Goal: Entertainment & Leisure: Consume media (video, audio)

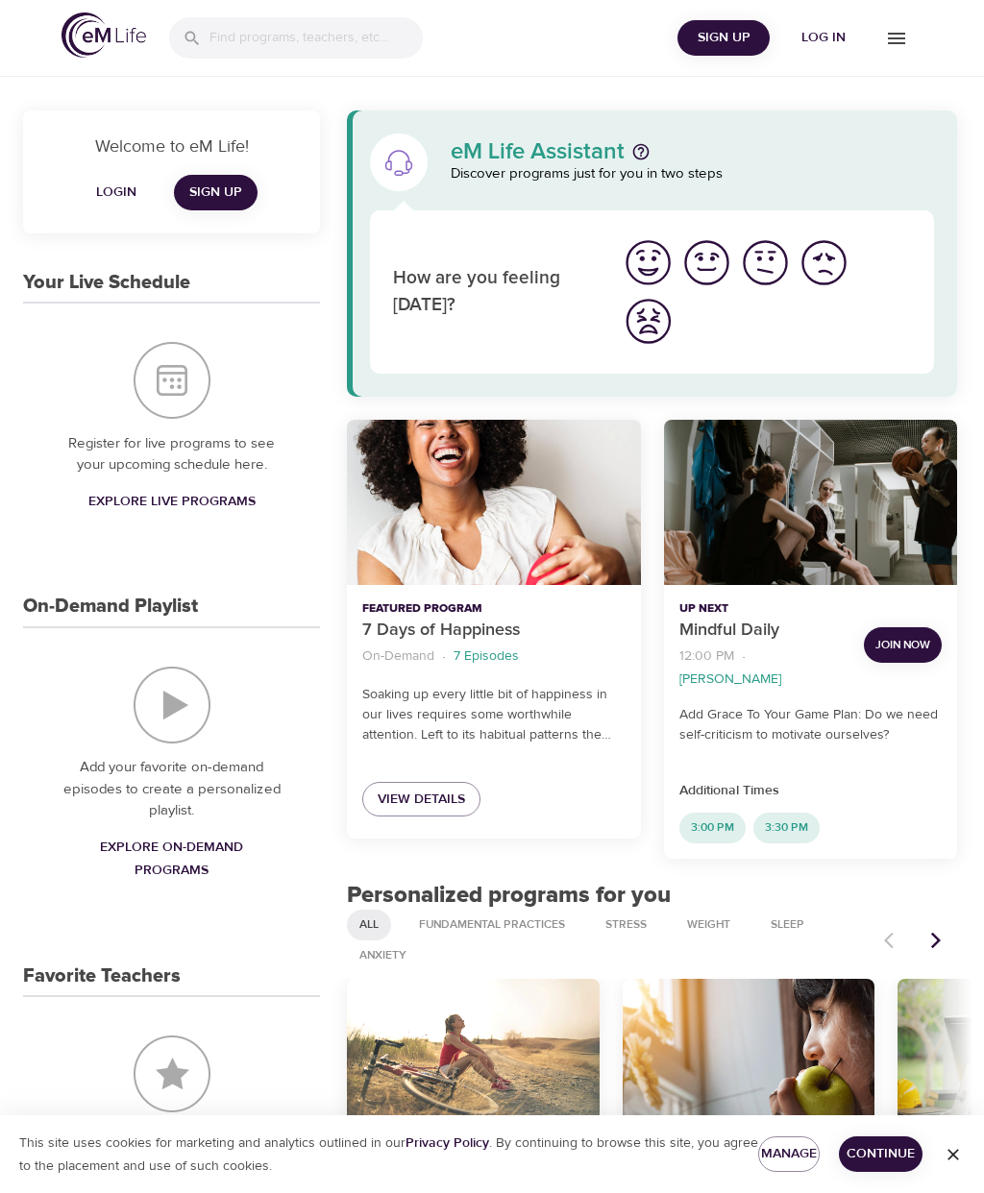
click at [838, 31] on span "Log in" at bounding box center [823, 38] width 77 height 24
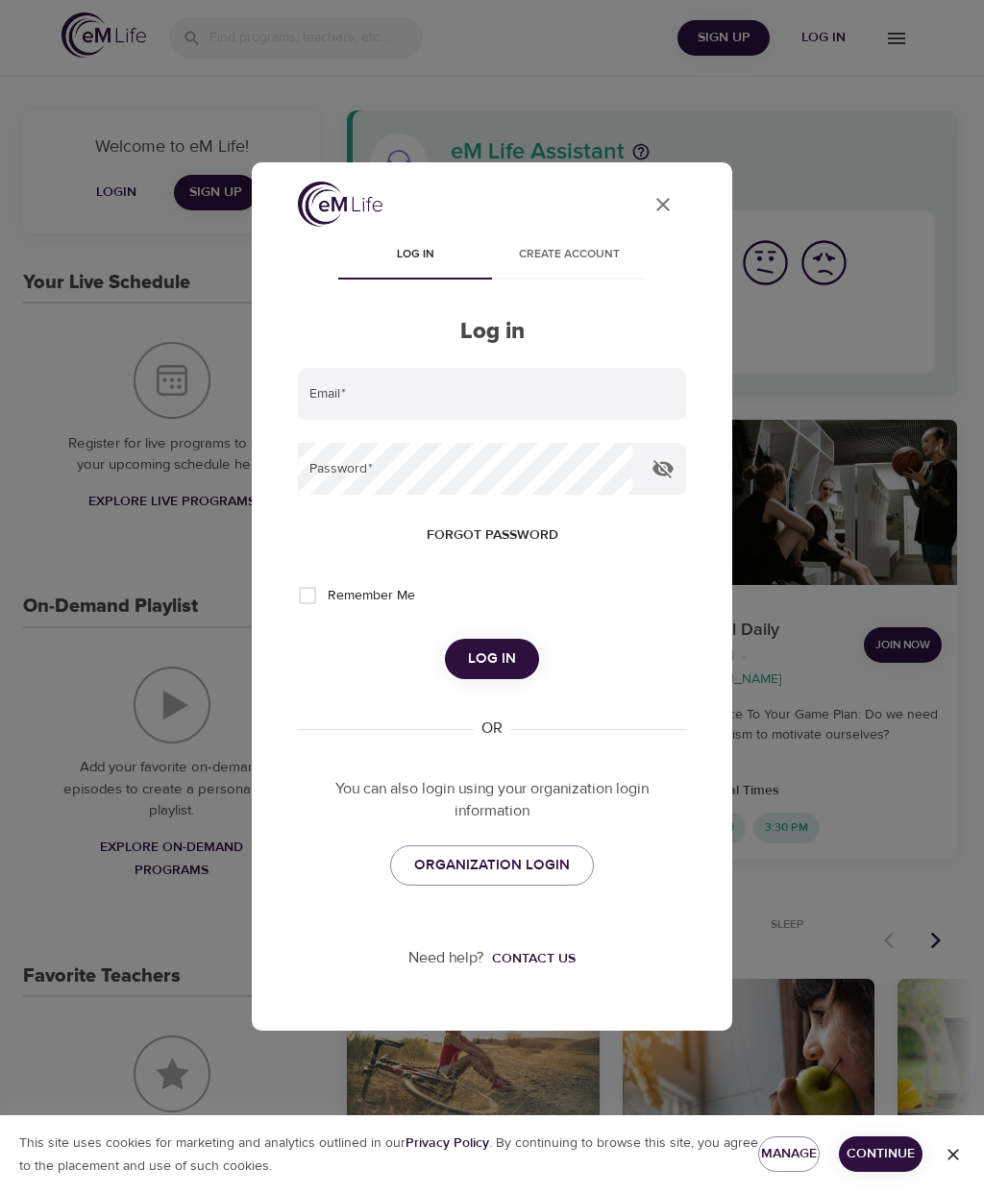
click at [479, 392] on input "email" at bounding box center [492, 394] width 388 height 52
type input "[EMAIL_ADDRESS][PERSON_NAME][DOMAIN_NAME]"
click at [321, 590] on input "Remember Me" at bounding box center [307, 595] width 40 height 40
checkbox input "true"
click at [516, 659] on button "Log in" at bounding box center [492, 659] width 94 height 40
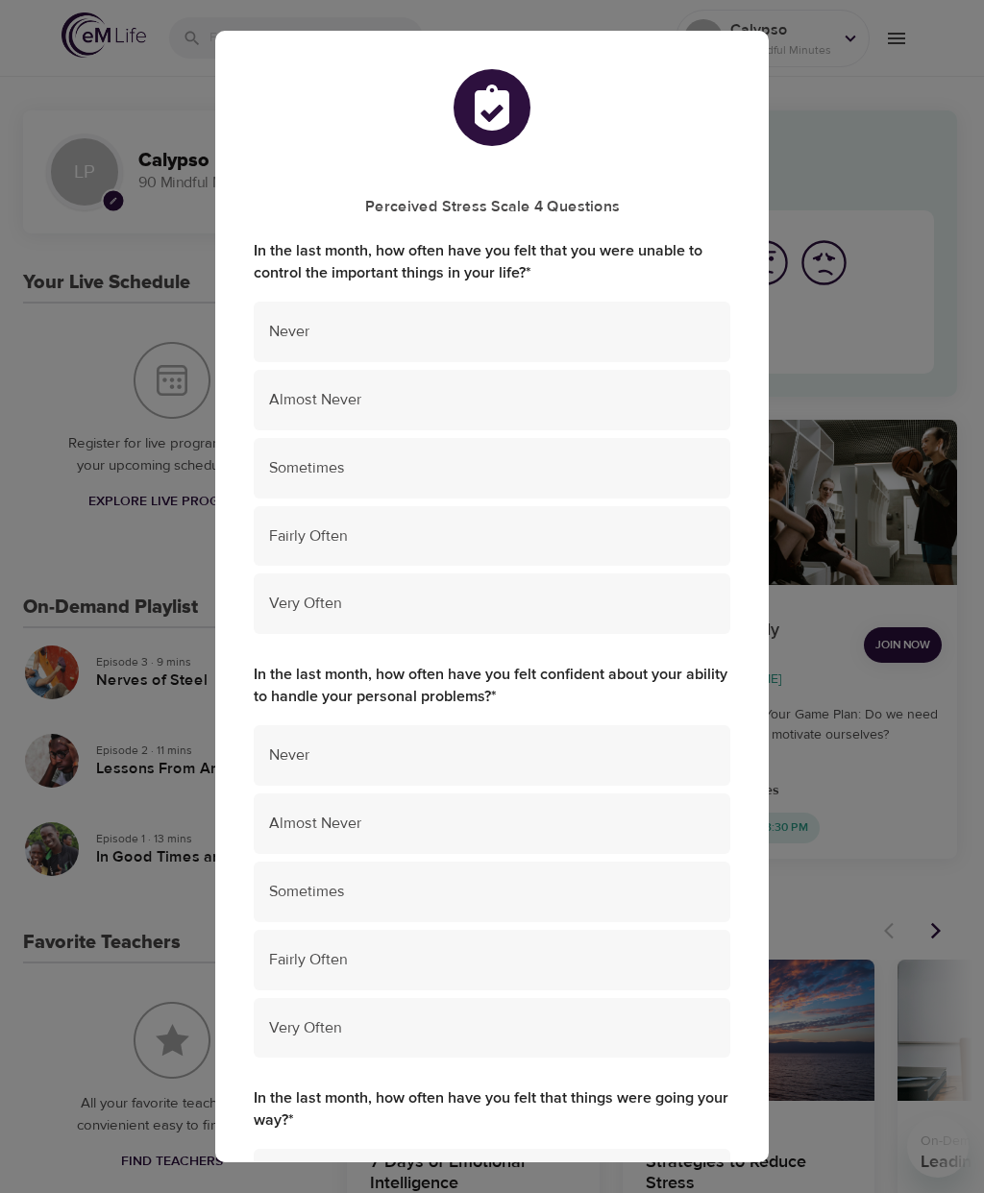
click at [688, 393] on span "Almost Never" at bounding box center [492, 400] width 446 height 22
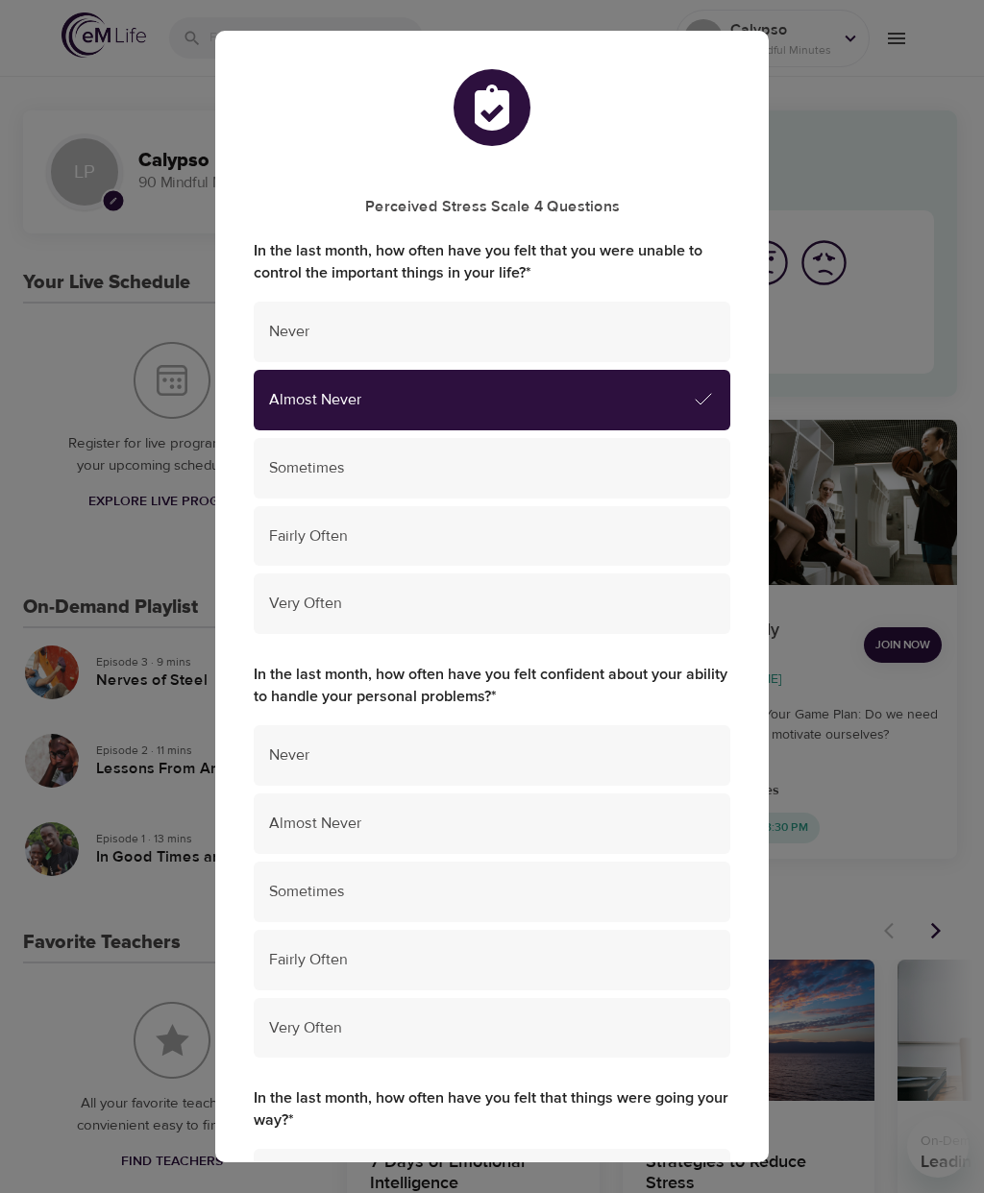
click at [681, 883] on span "Sometimes" at bounding box center [492, 892] width 446 height 22
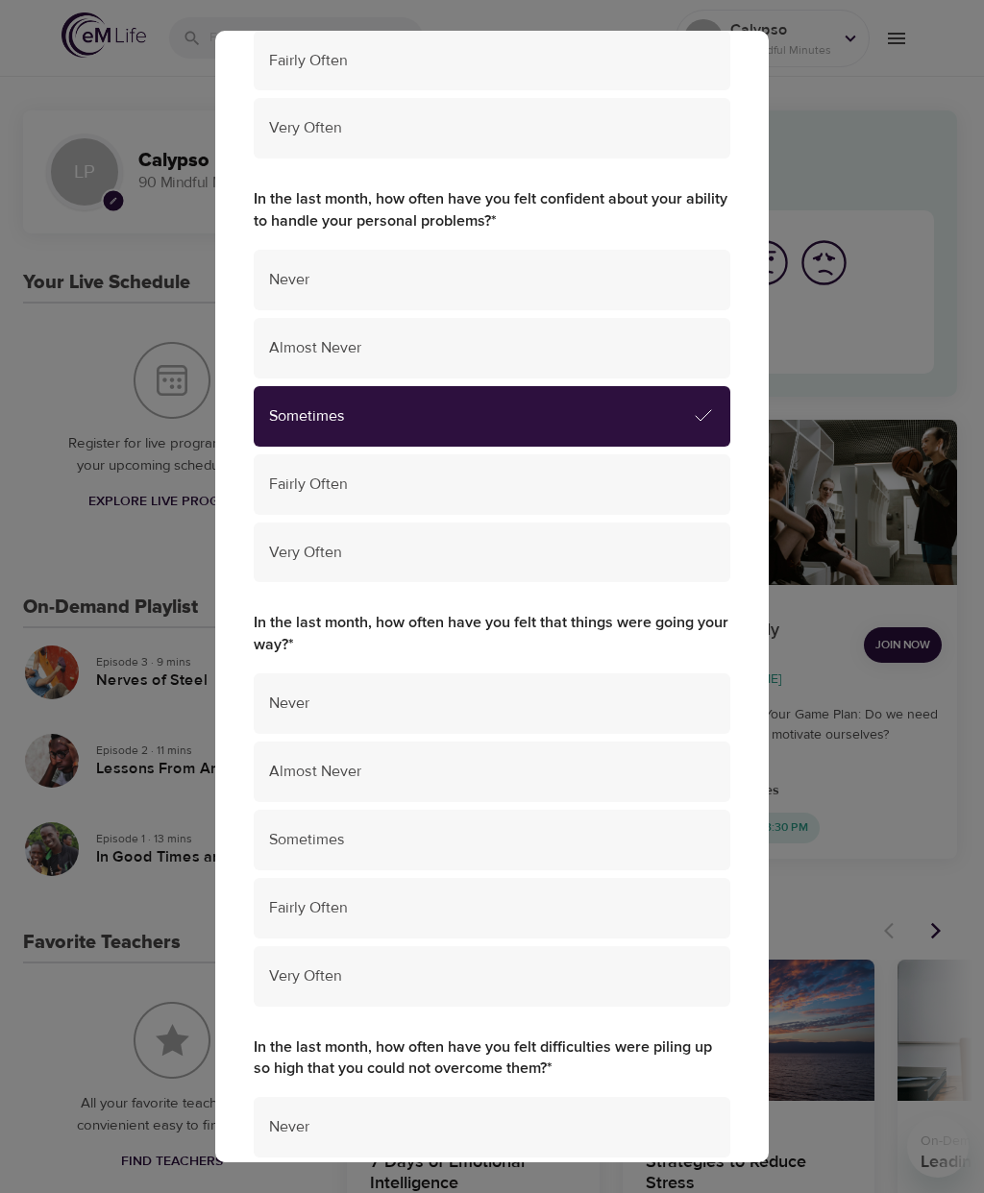
scroll to position [478, 0]
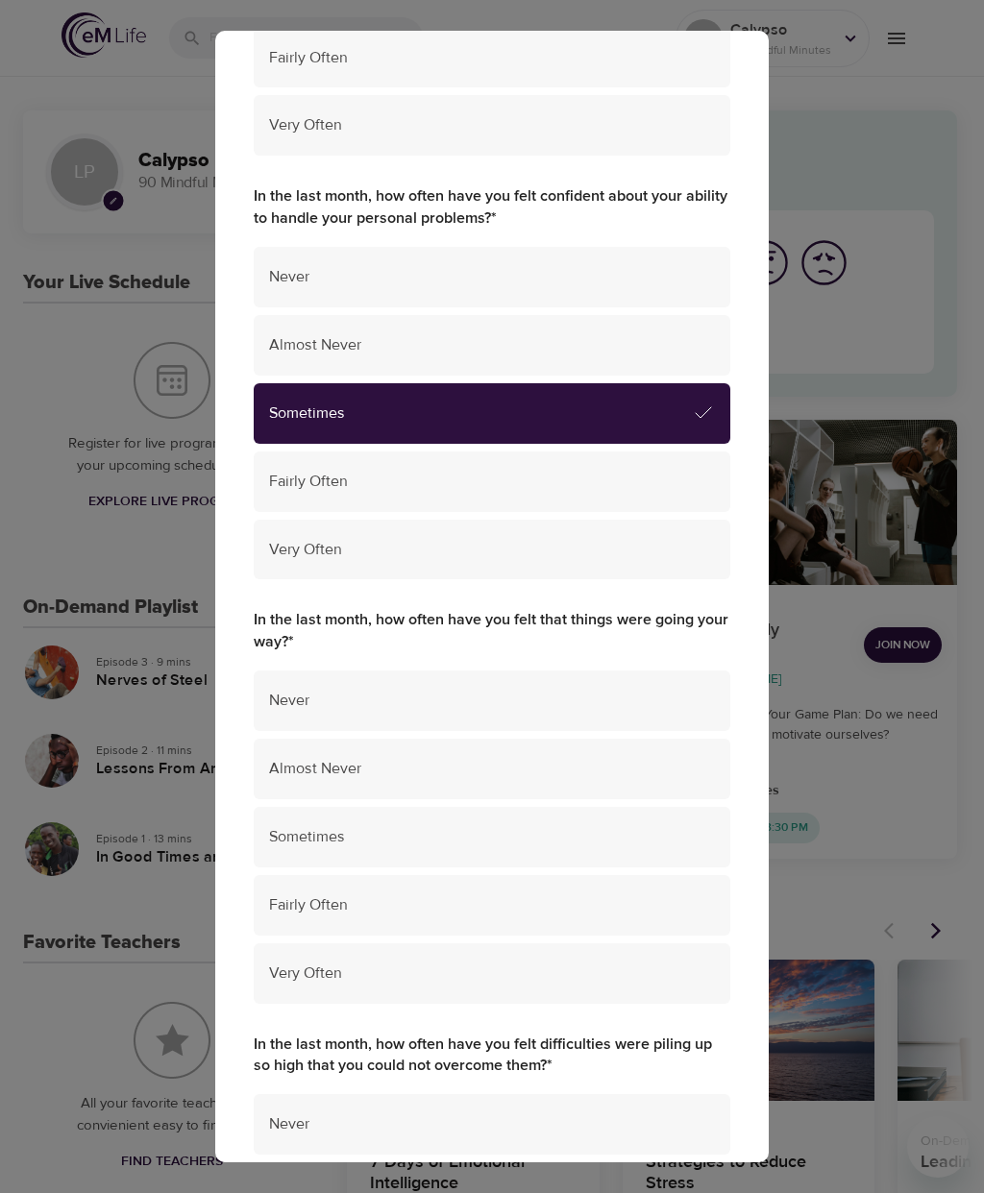
click at [650, 894] on span "Fairly Often" at bounding box center [492, 905] width 446 height 22
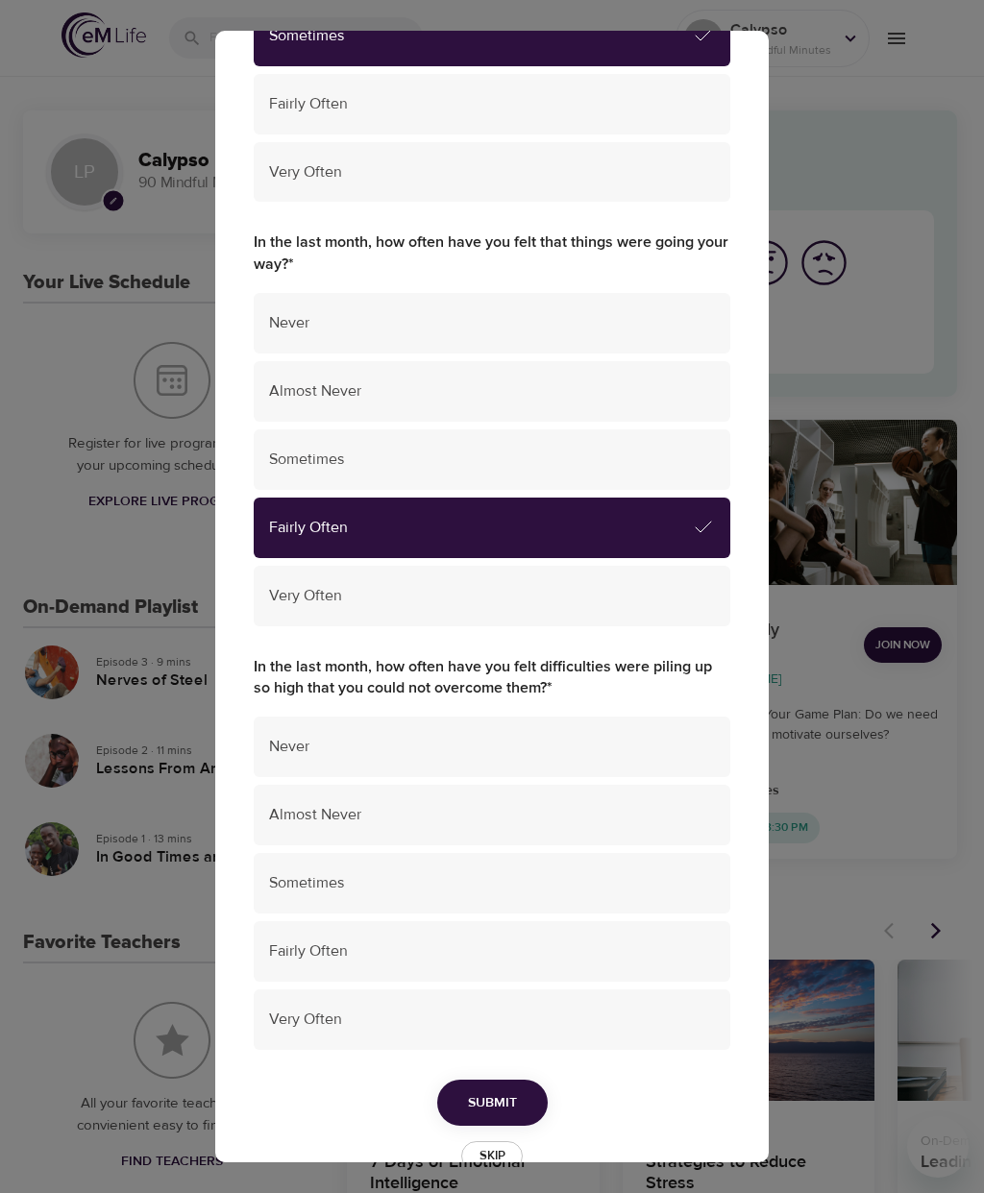
scroll to position [858, 0]
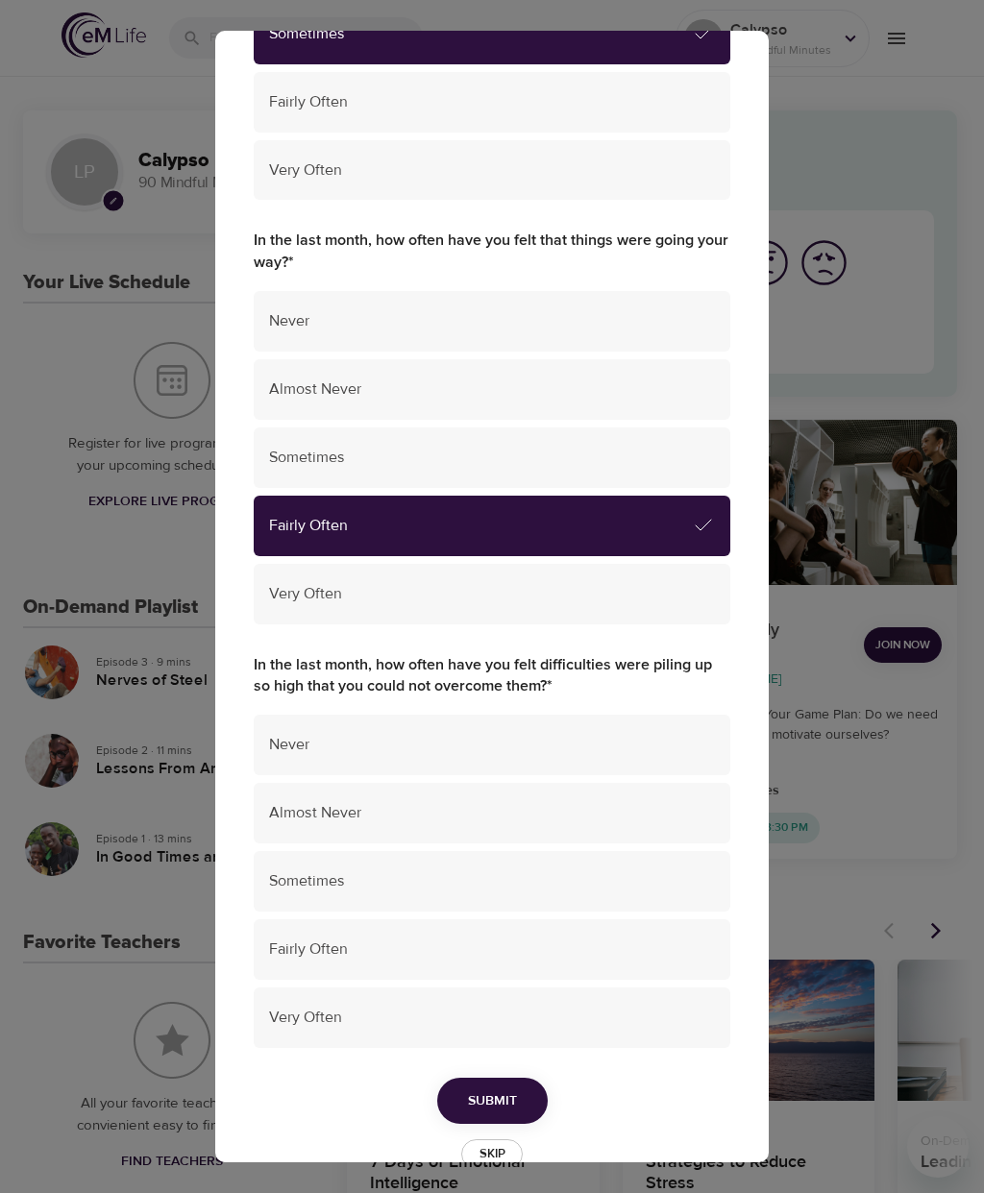
click at [671, 870] on span "Sometimes" at bounding box center [492, 881] width 446 height 22
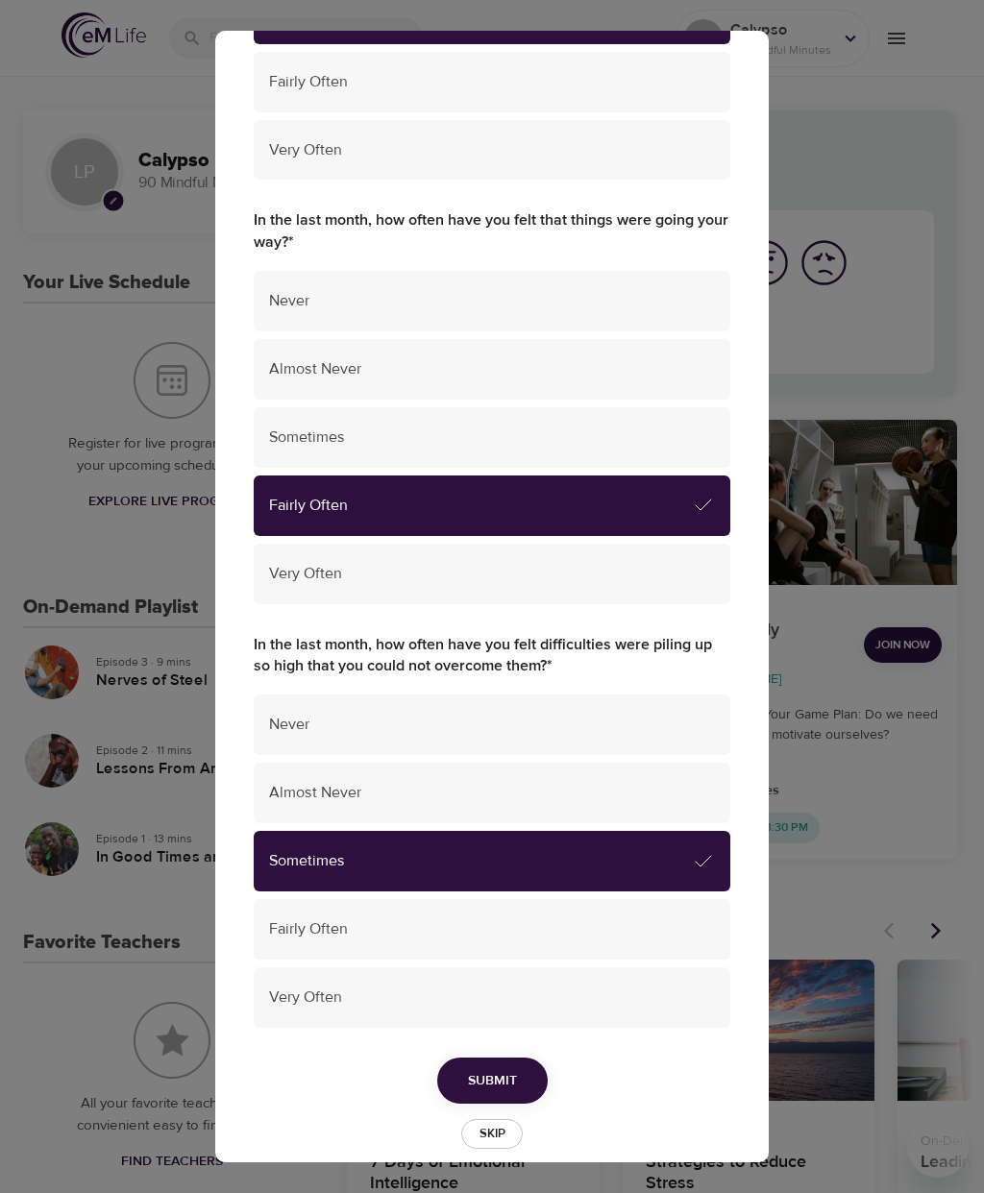
scroll to position [877, 0]
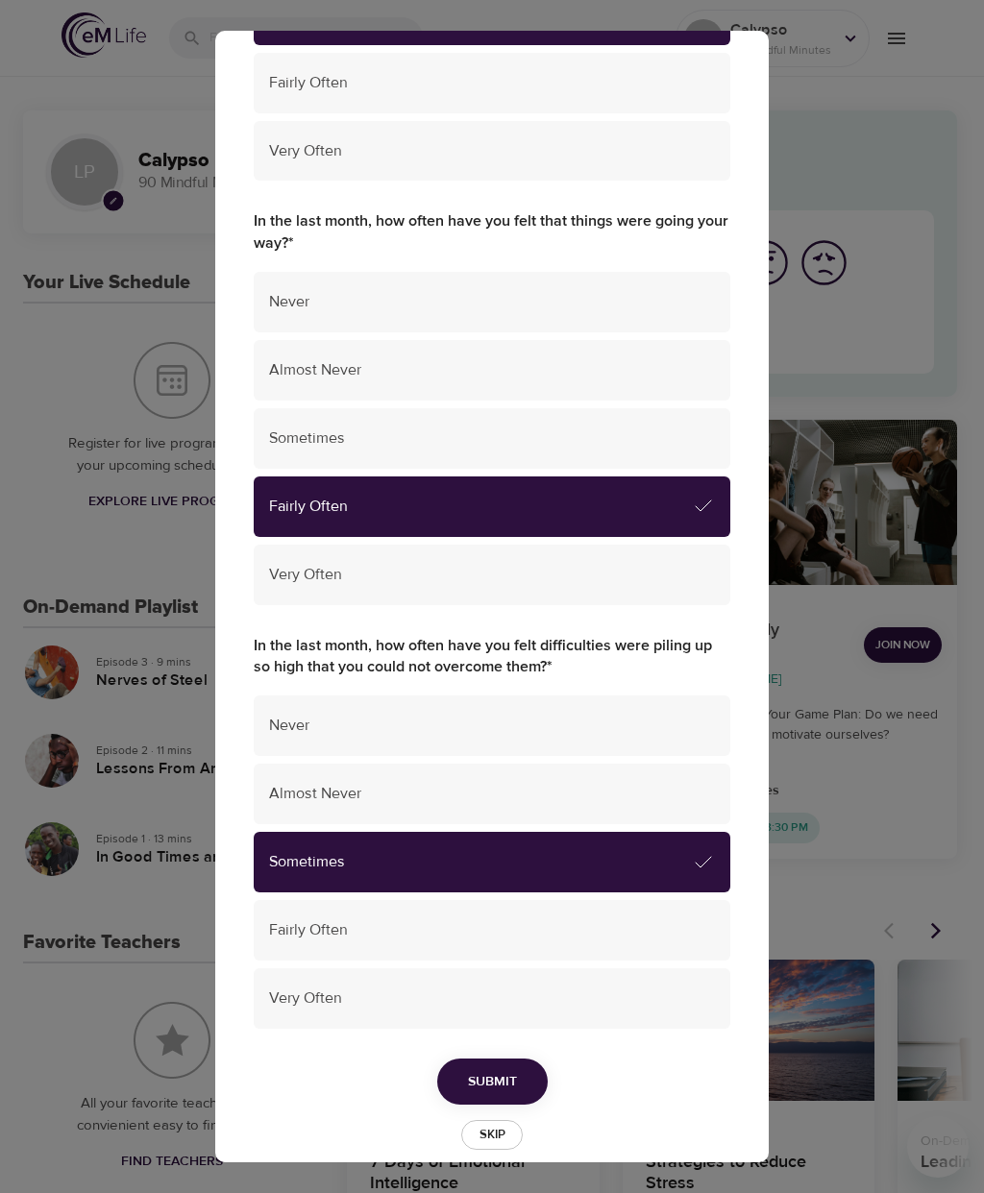
click at [515, 1120] on button "Skip" at bounding box center [491, 1135] width 61 height 30
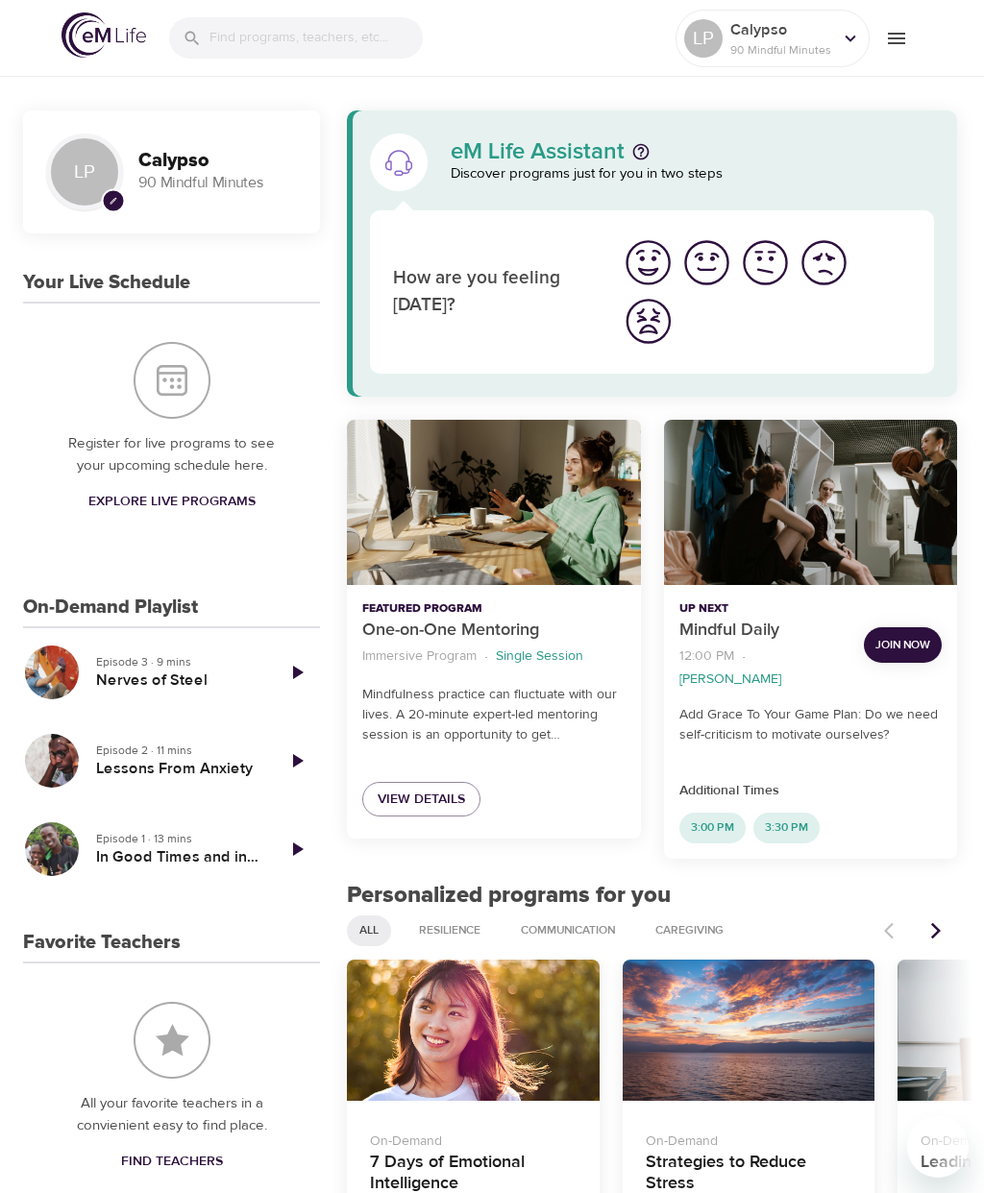
click at [774, 258] on img "I'm feeling ok" at bounding box center [765, 262] width 53 height 53
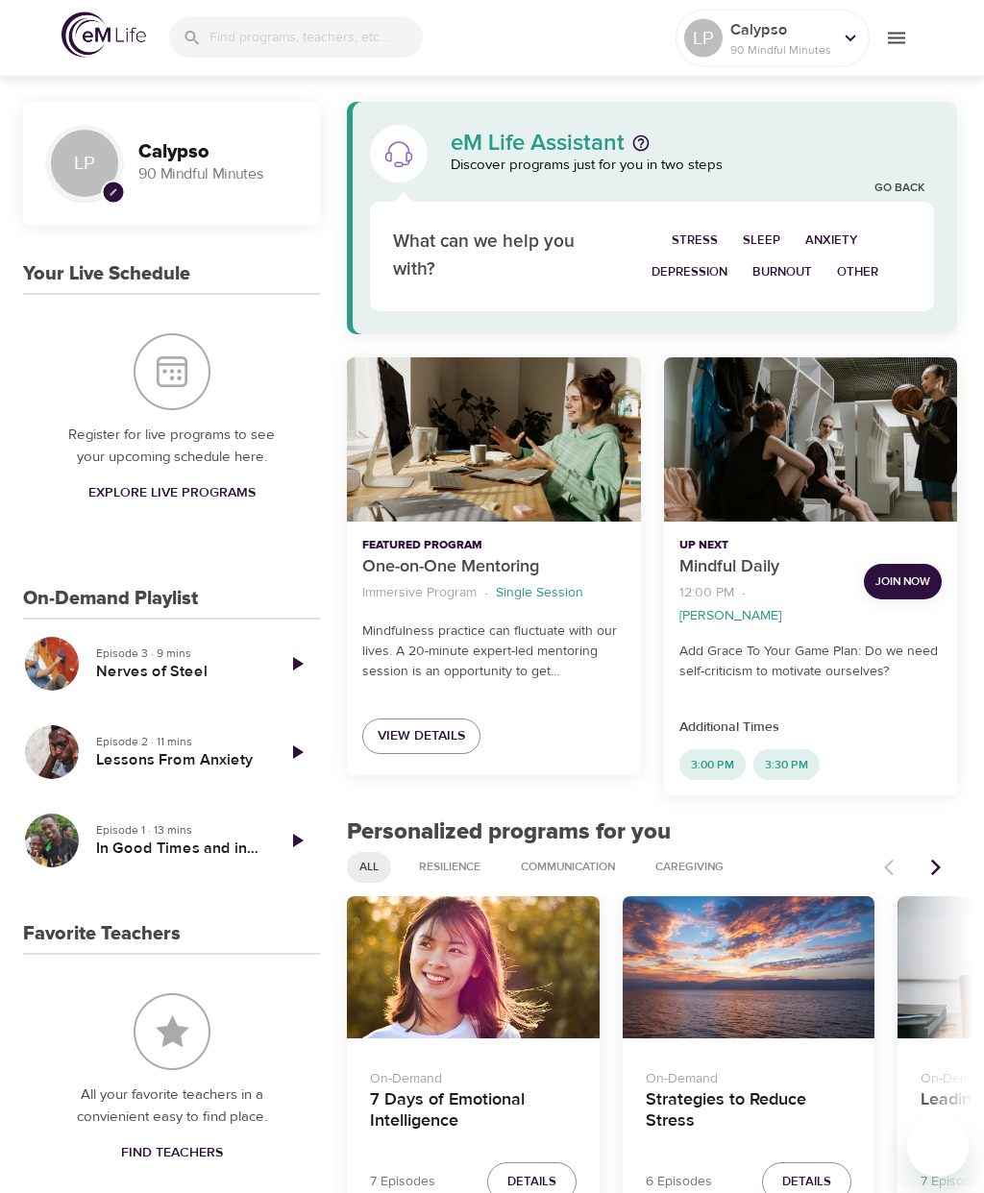
scroll to position [0, 0]
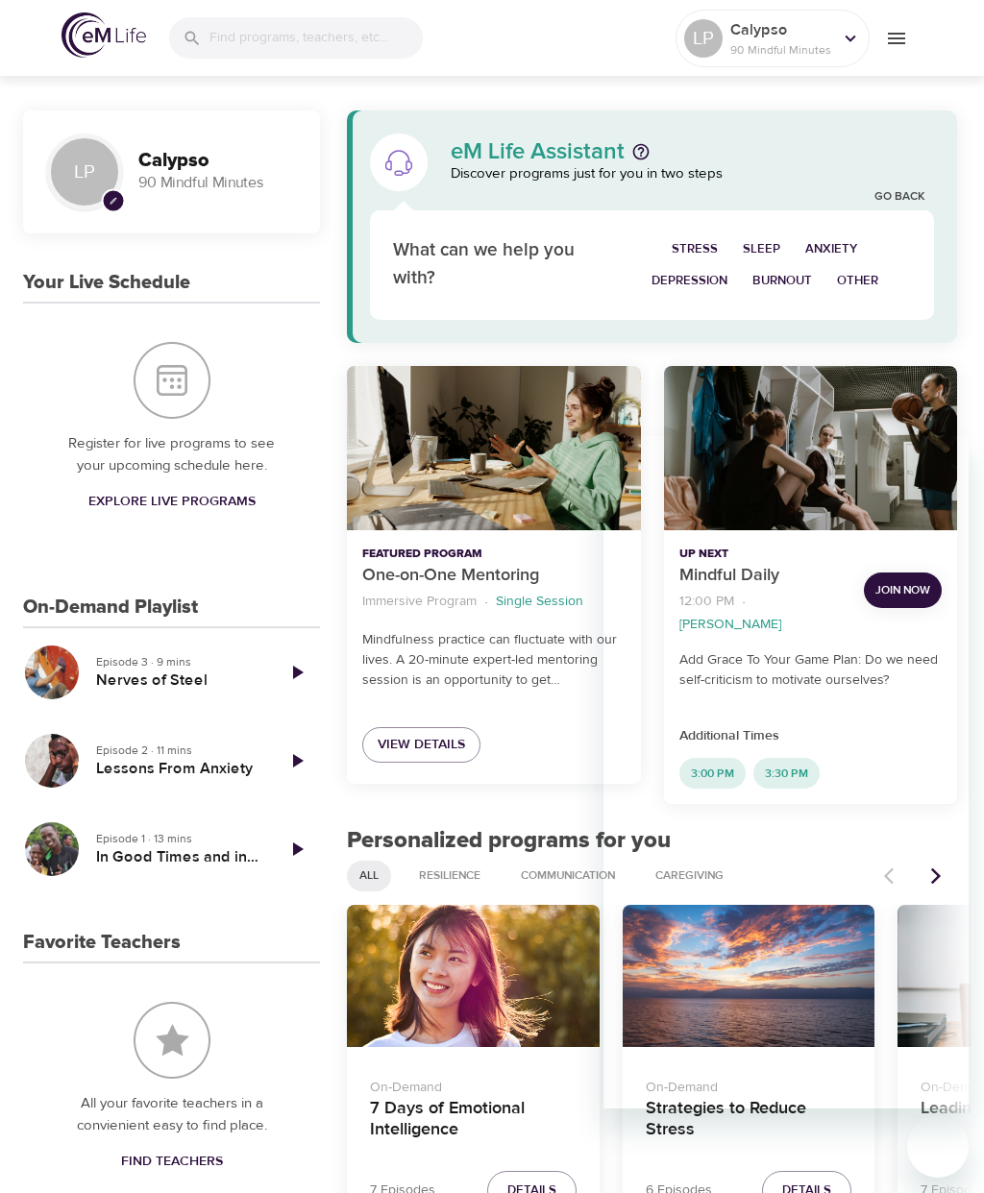
click at [263, 536] on div "Register for live programs to see your upcoming schedule here. Explore Live Pro…" at bounding box center [171, 431] width 297 height 254
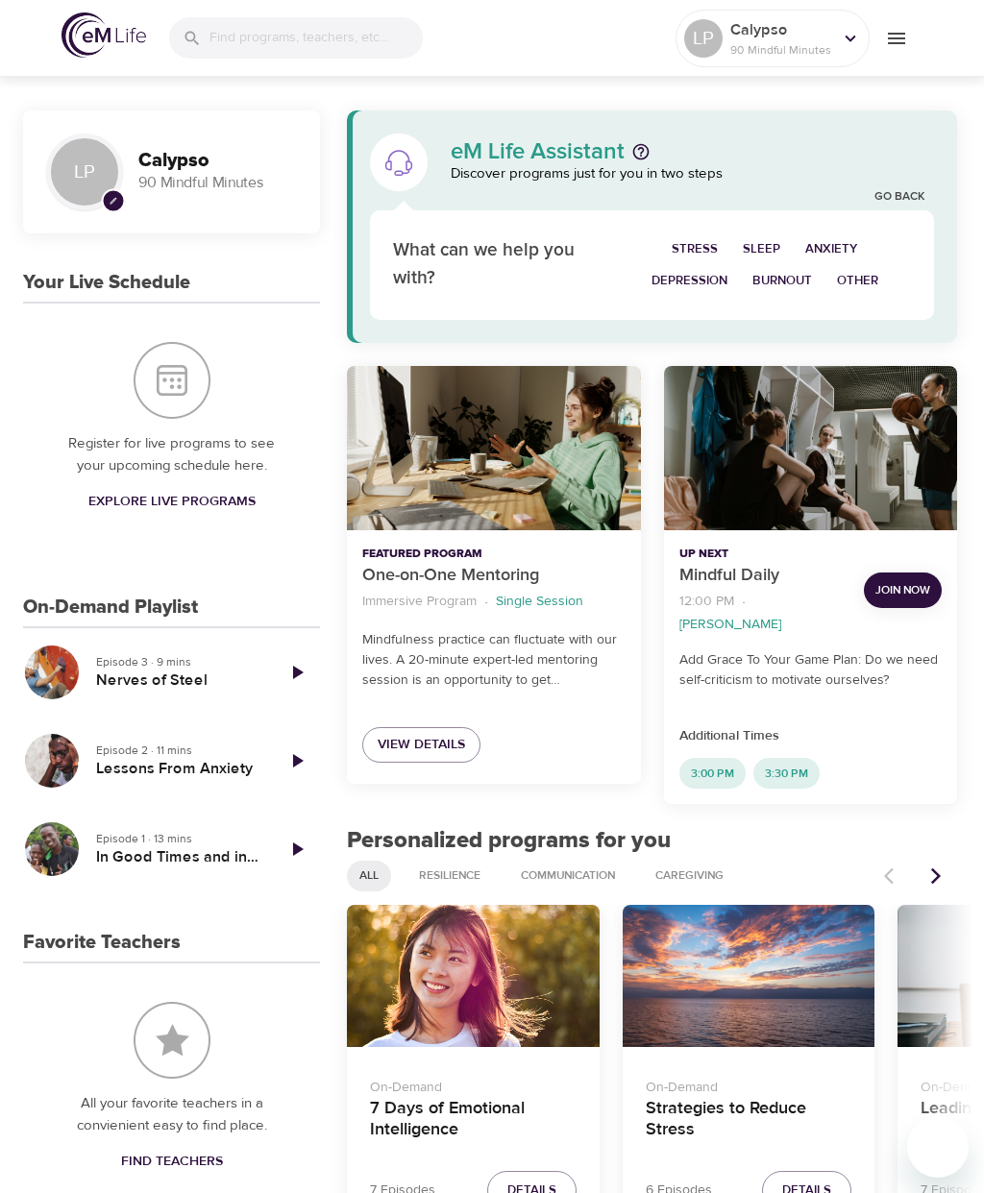
click at [451, 742] on span "View Details" at bounding box center [421, 745] width 87 height 24
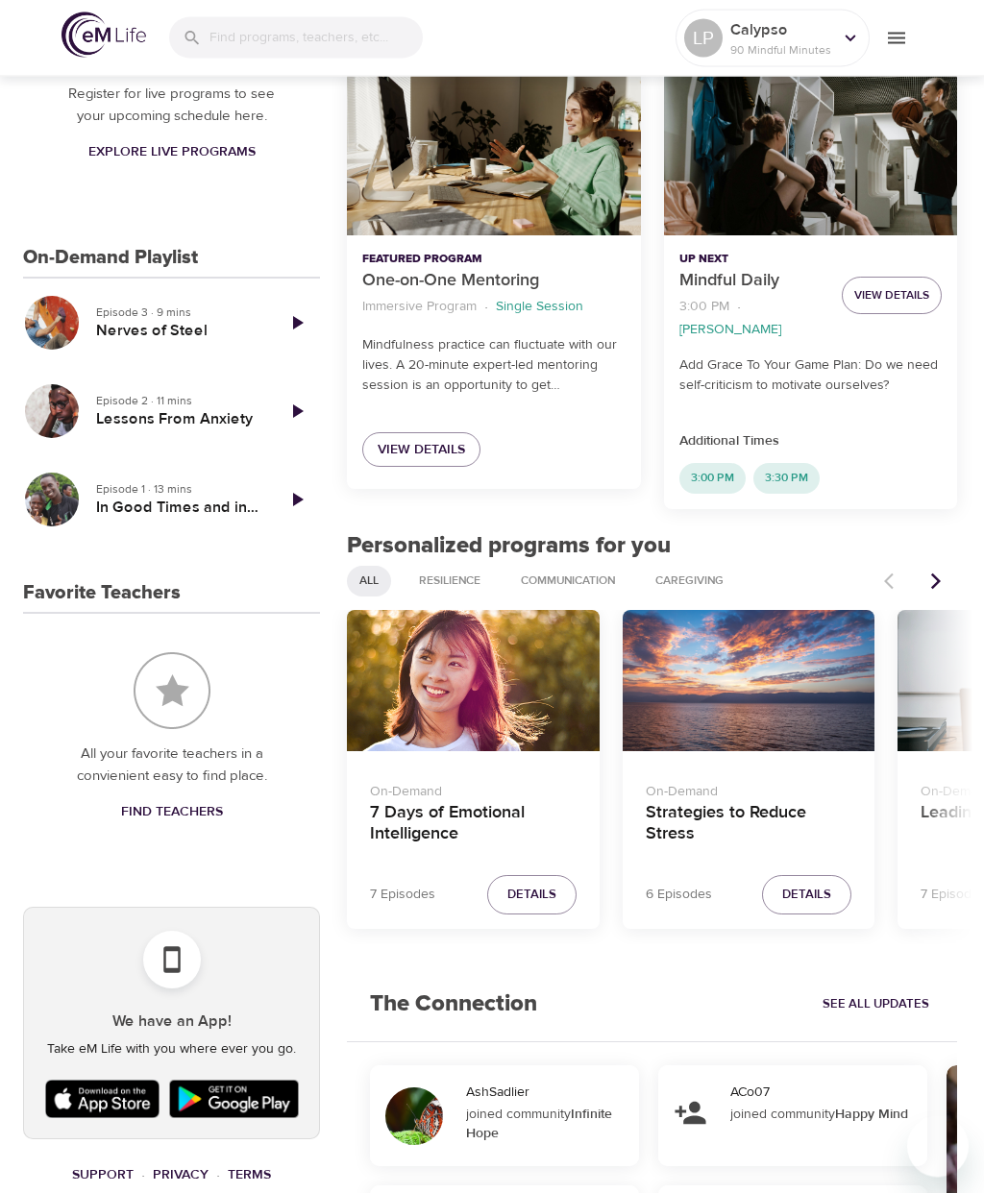
scroll to position [350, 0]
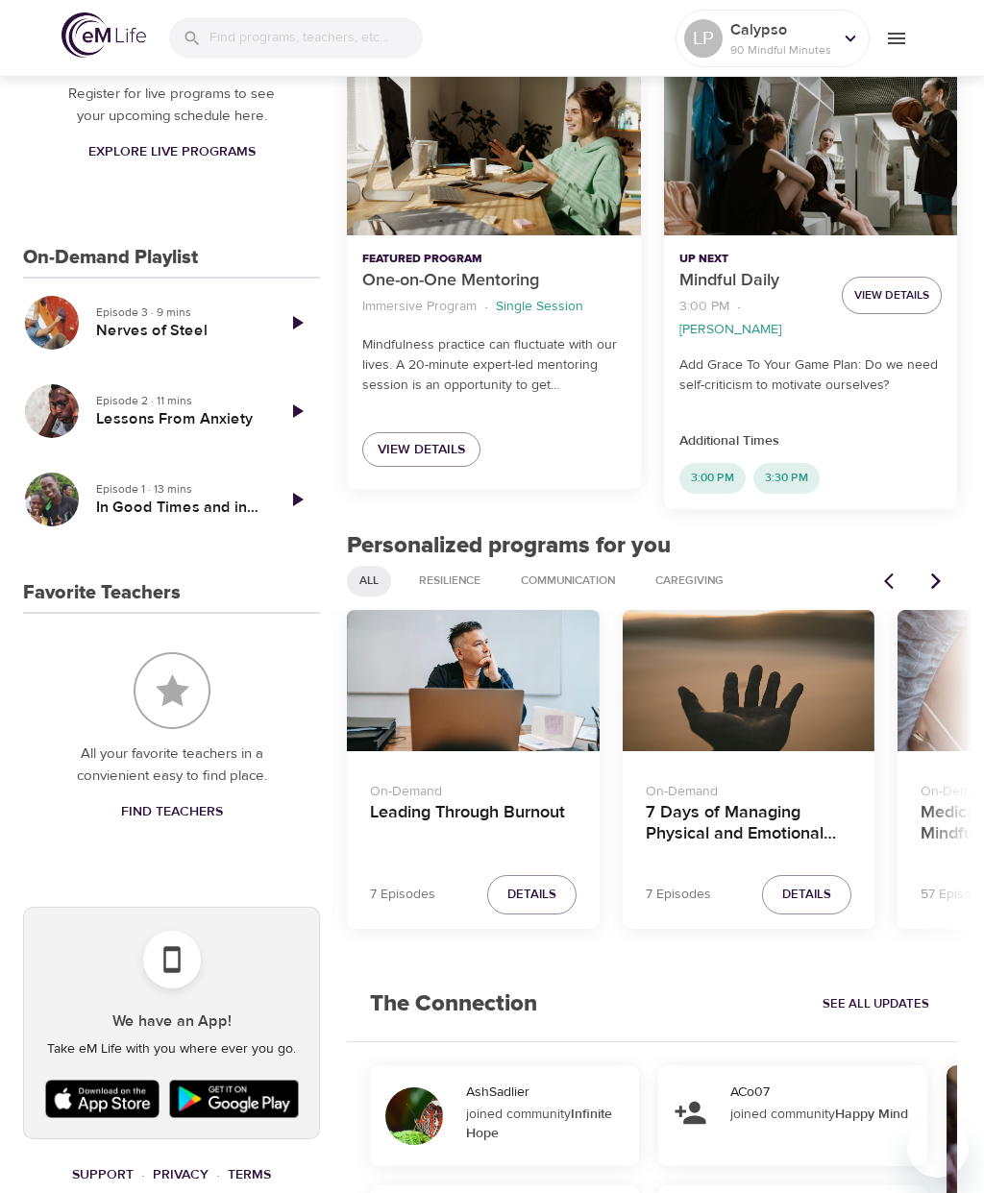
click at [757, 808] on h4 "7 Days of Managing Physical and Emotional Pain" at bounding box center [748, 825] width 207 height 46
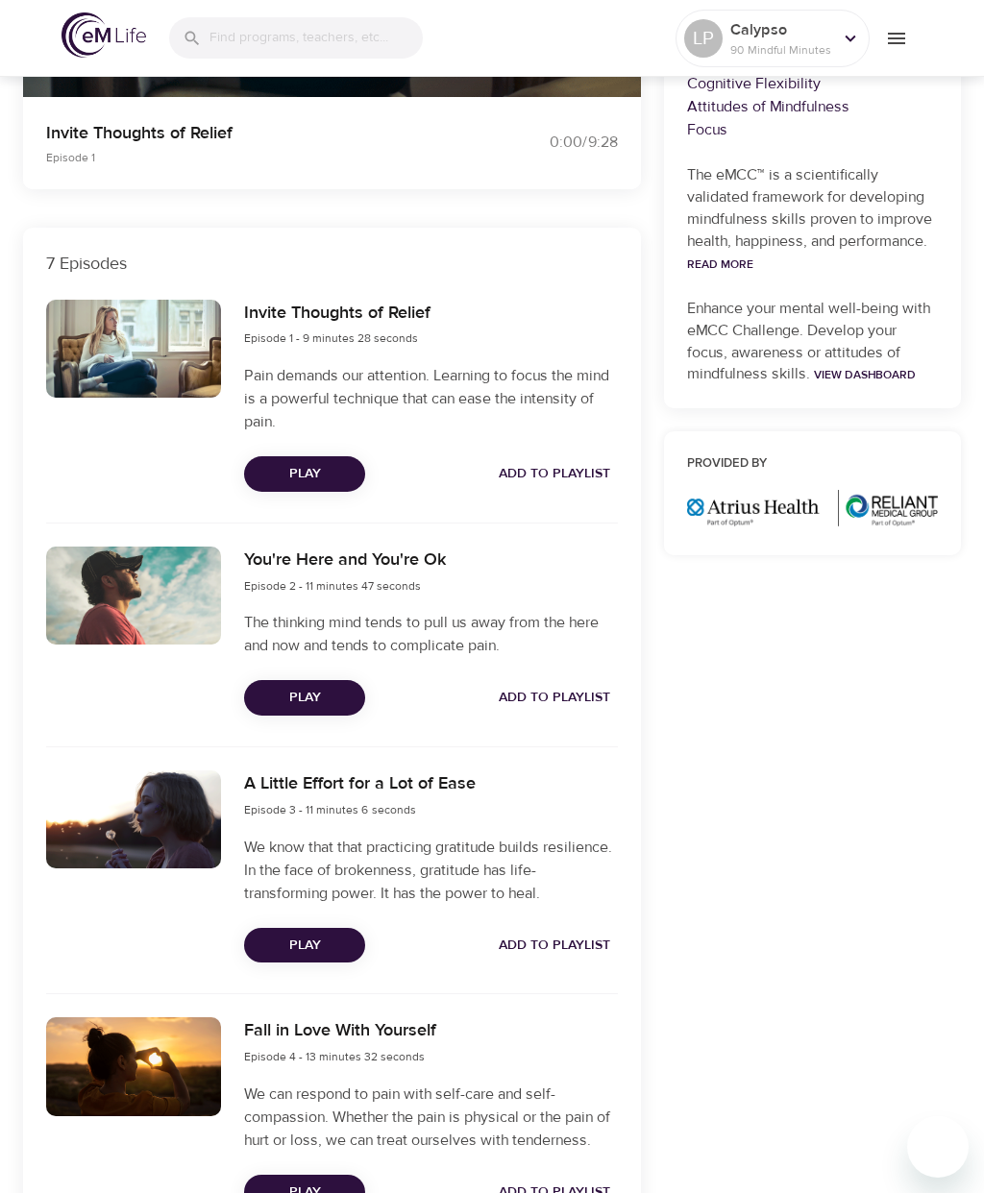
scroll to position [468, 0]
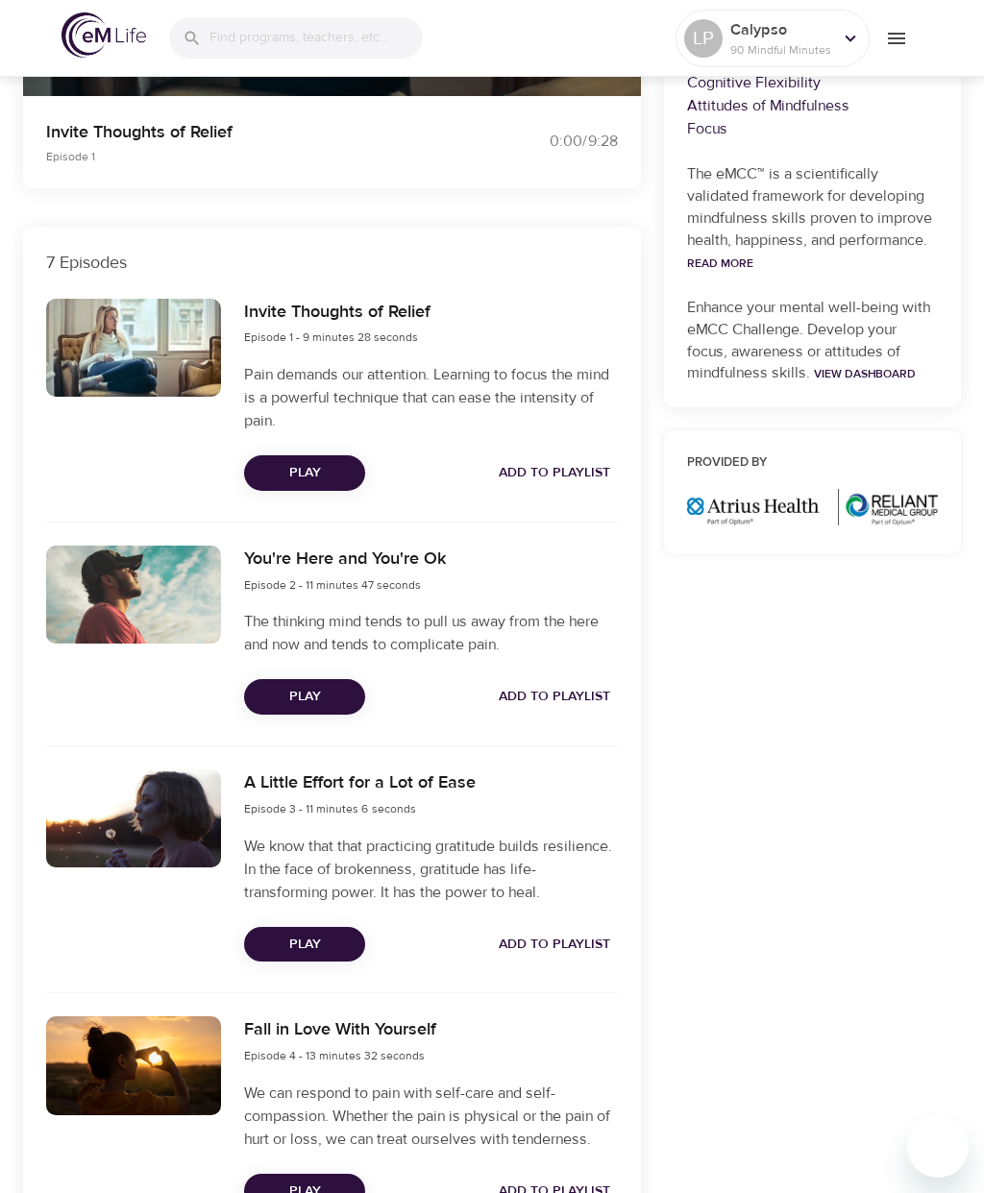
click at [321, 476] on span "Play" at bounding box center [304, 473] width 90 height 24
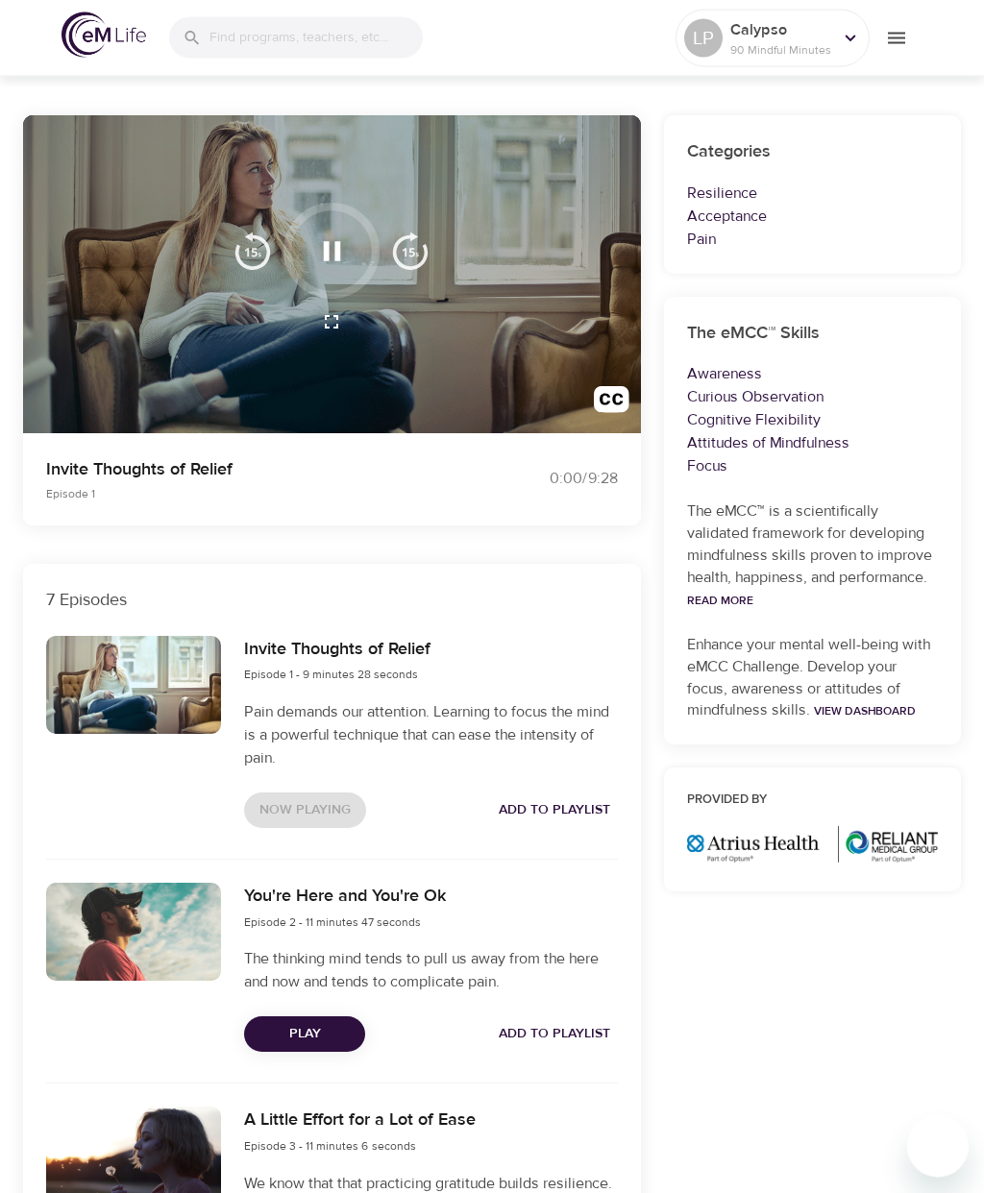
scroll to position [0, 0]
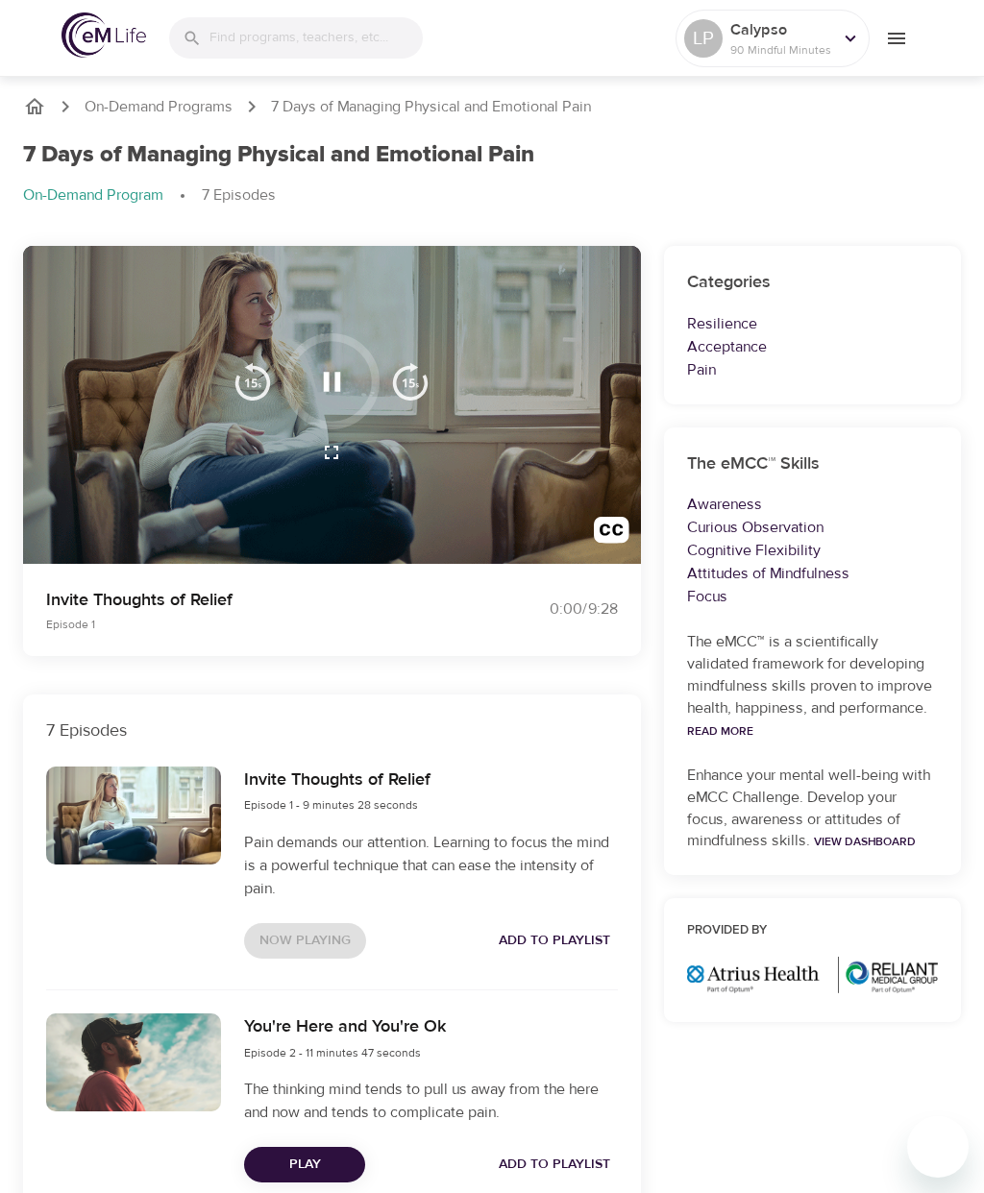
click at [347, 373] on icon "button" at bounding box center [332, 382] width 34 height 34
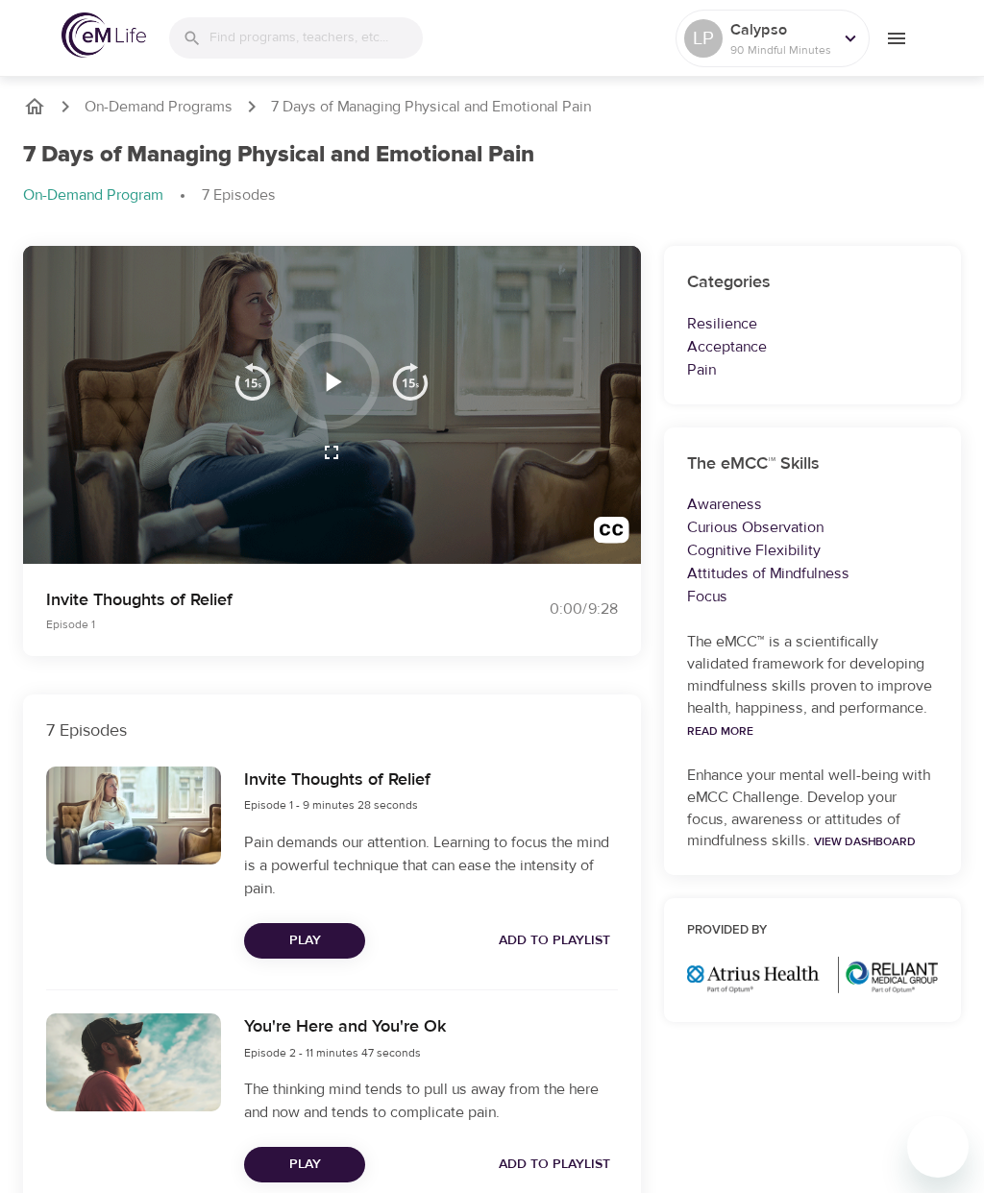
click at [299, 931] on span "Play" at bounding box center [304, 941] width 90 height 24
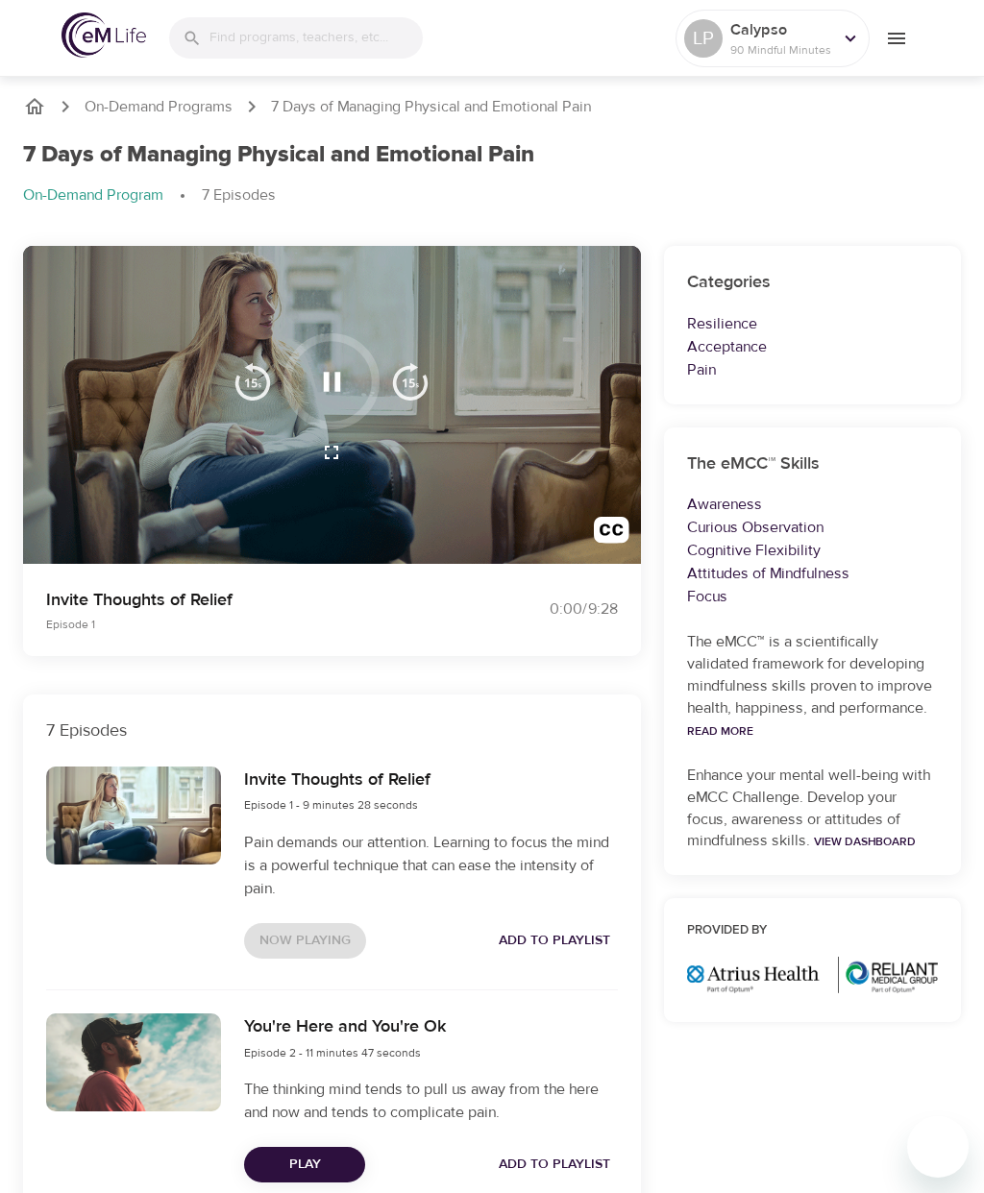
click at [342, 379] on icon "button" at bounding box center [332, 382] width 34 height 34
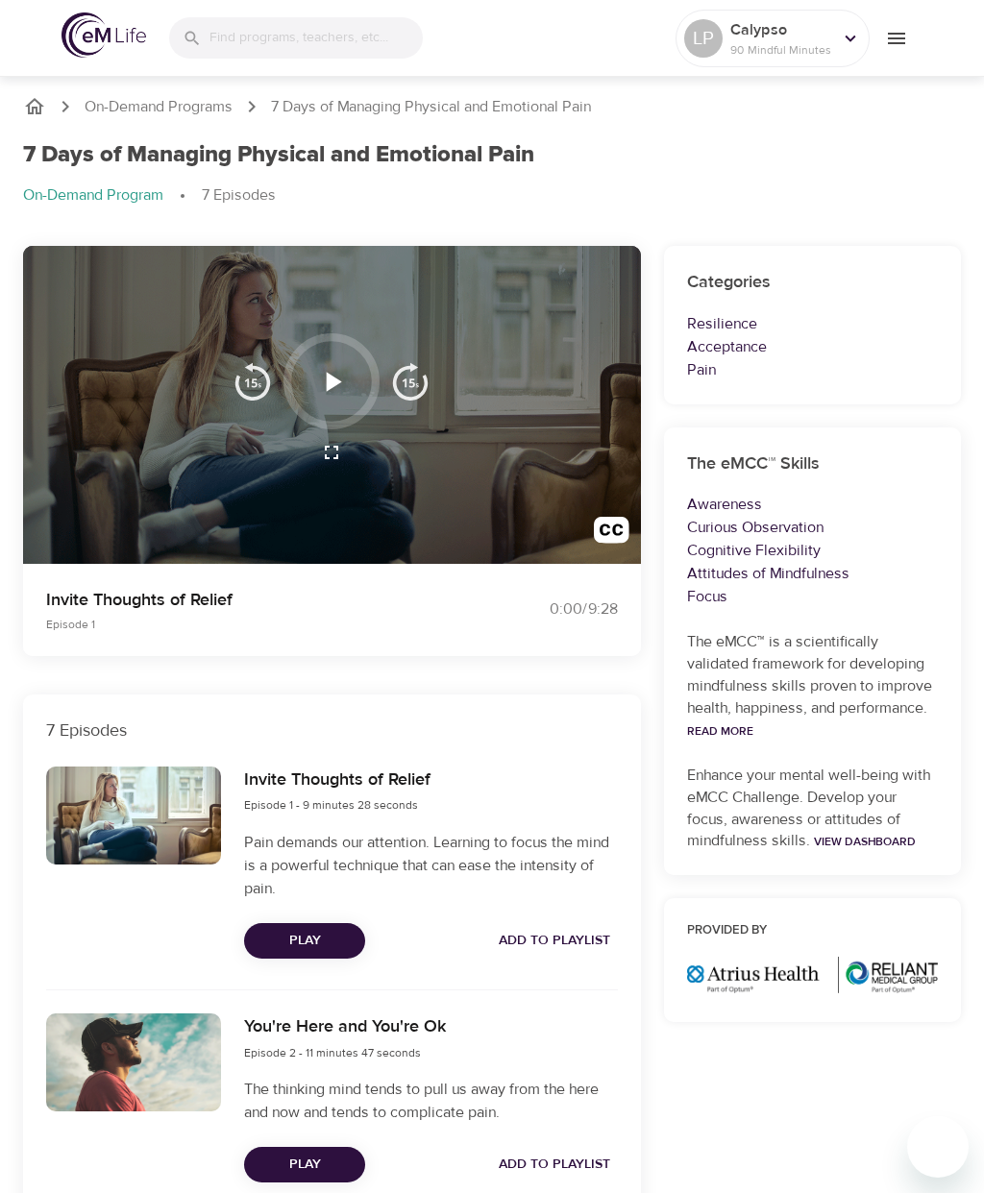
click at [326, 379] on icon "button" at bounding box center [332, 382] width 34 height 34
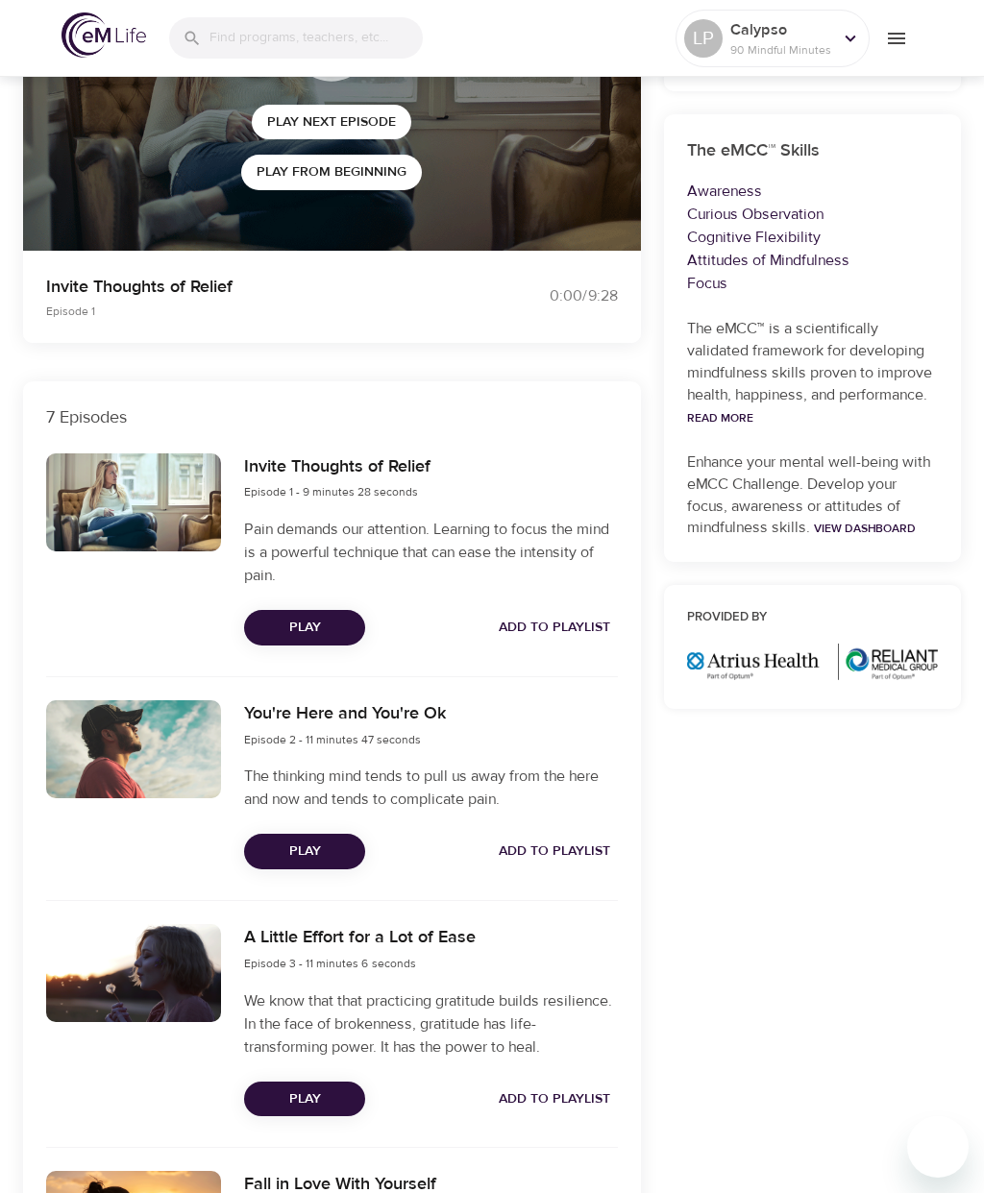
scroll to position [315, 0]
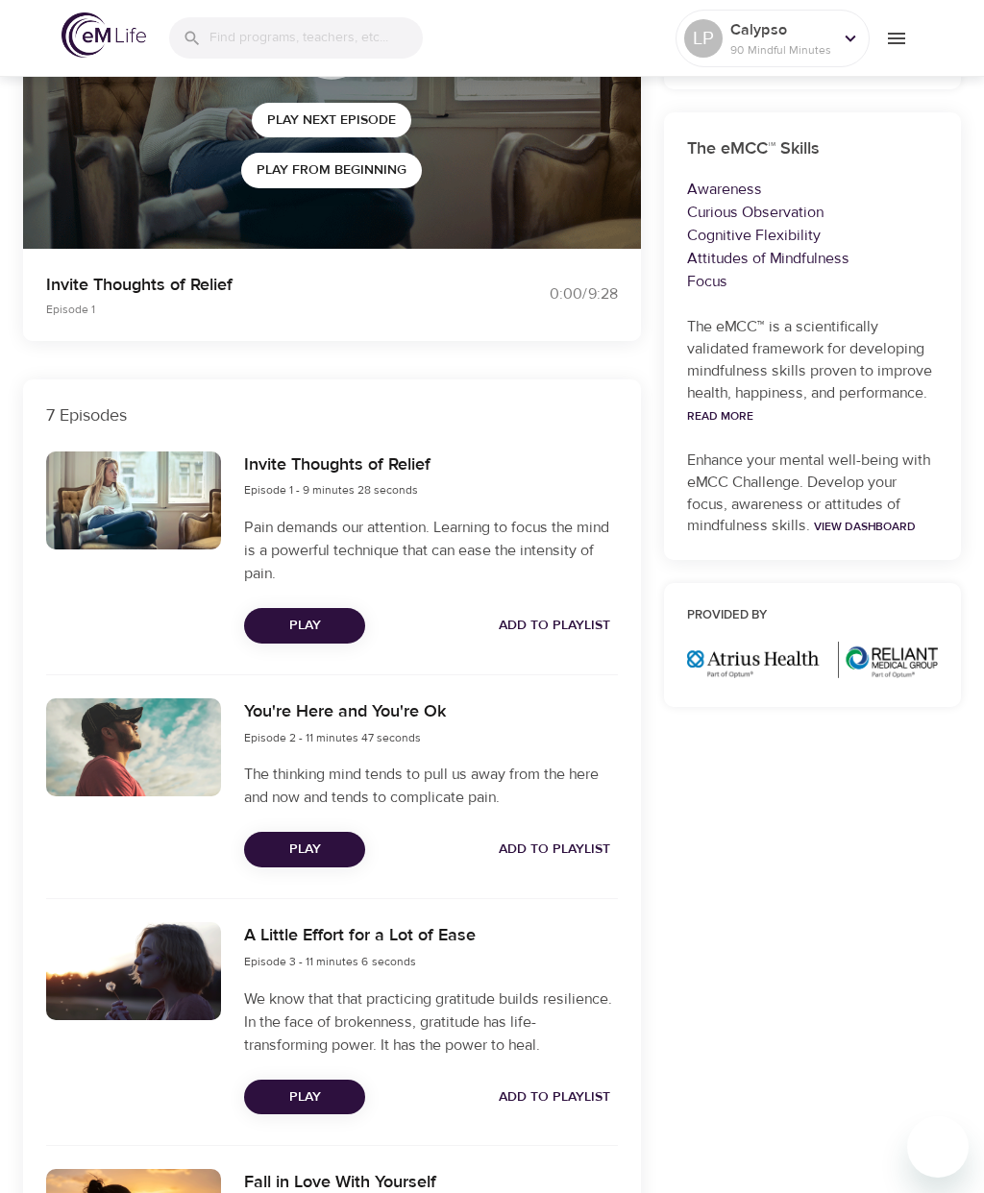
click at [335, 840] on span "Play" at bounding box center [304, 850] width 90 height 24
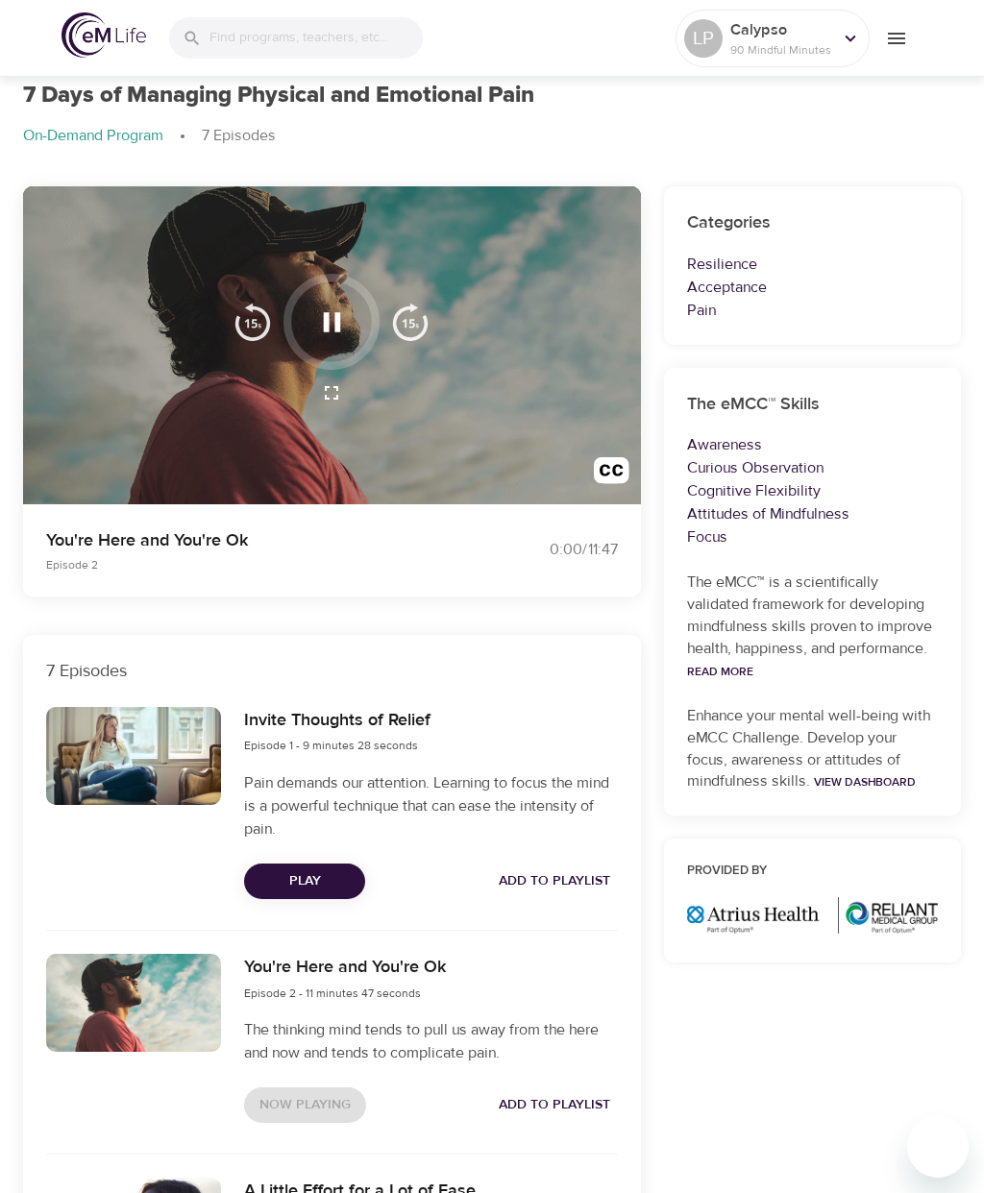
scroll to position [0, 0]
